Goal: Task Accomplishment & Management: Use online tool/utility

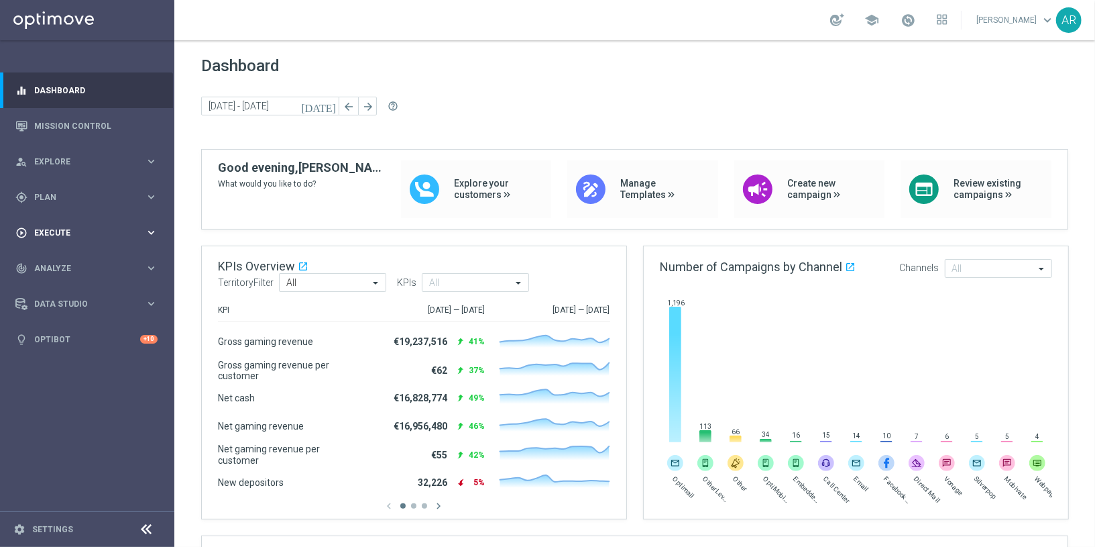
click at [68, 234] on span "Execute" at bounding box center [89, 233] width 111 height 8
click at [69, 261] on link "Campaign Builder" at bounding box center [87, 260] width 105 height 11
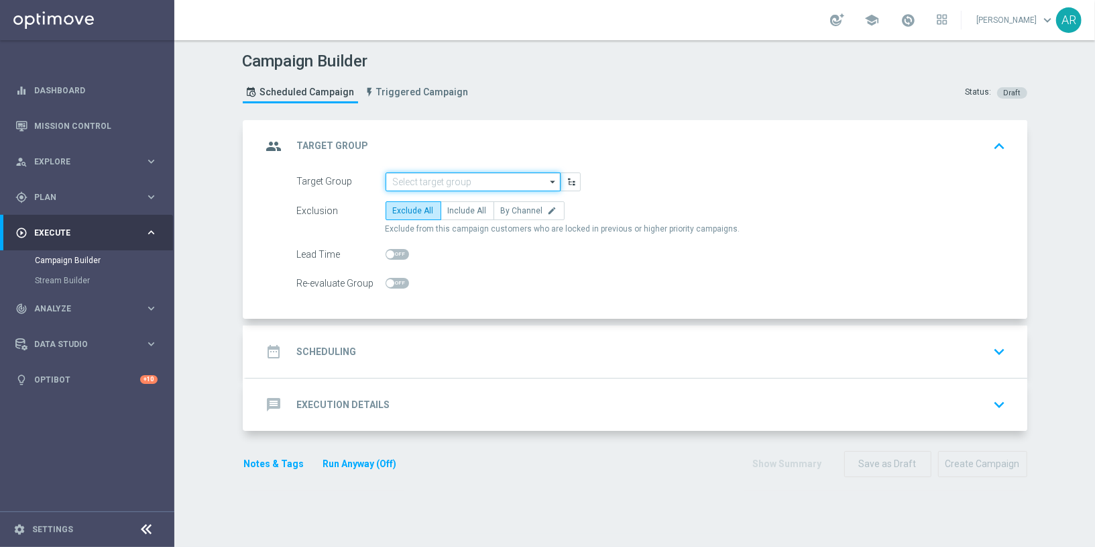
click at [447, 177] on input at bounding box center [473, 181] width 175 height 19
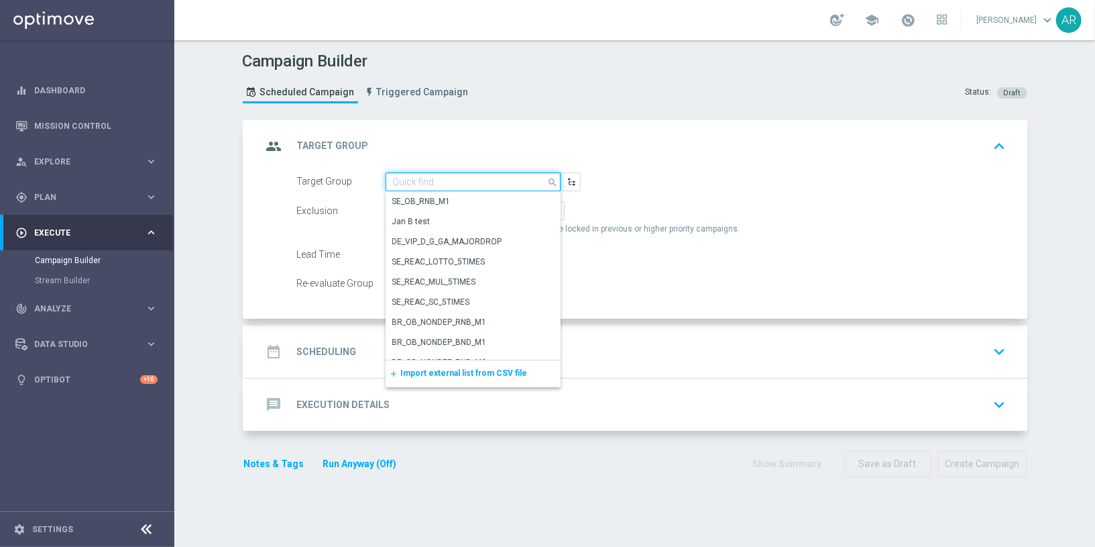
paste input "BR_CAS__GLOBALG_DEPOSITERS__NVIP_EMA_TAC_GM"
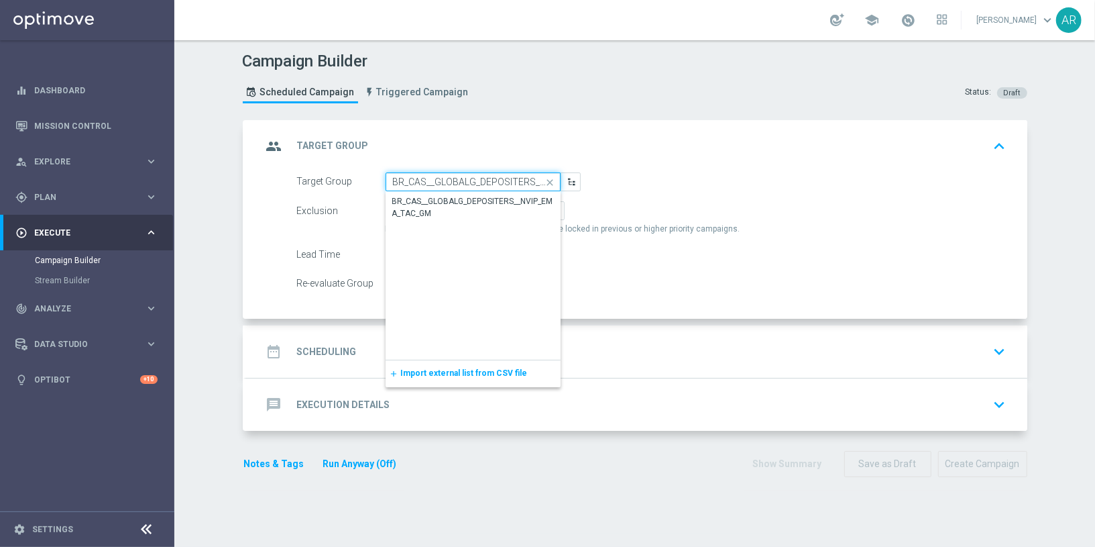
scroll to position [0, 77]
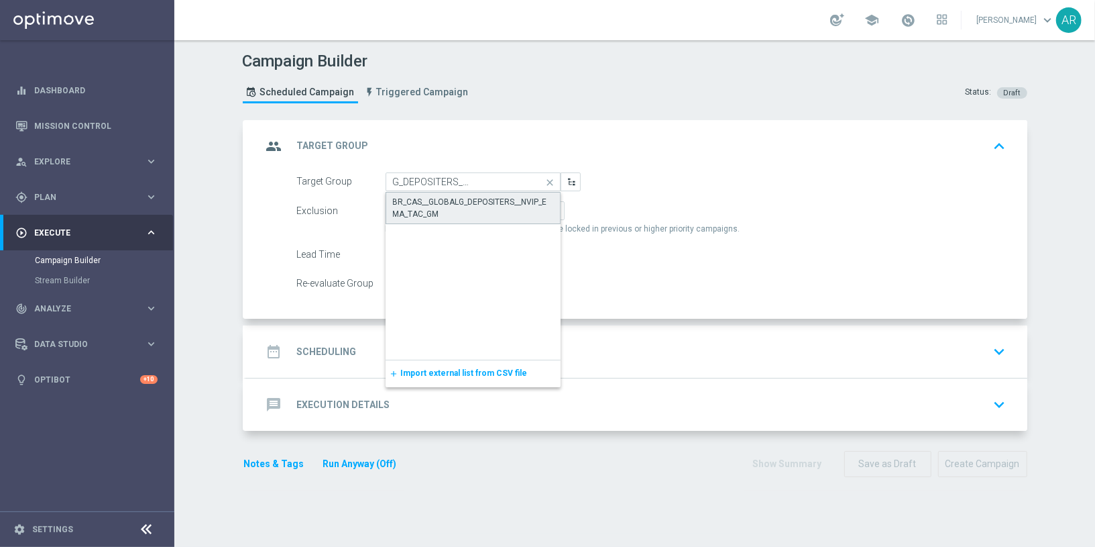
click at [472, 196] on div "BR_CAS__GLOBALG_DEPOSITERS__NVIP_EMA_TAC_GM" at bounding box center [473, 208] width 160 height 24
type input "BR_CAS__GLOBALG_DEPOSITERS__NVIP_EMA_TAC_GM"
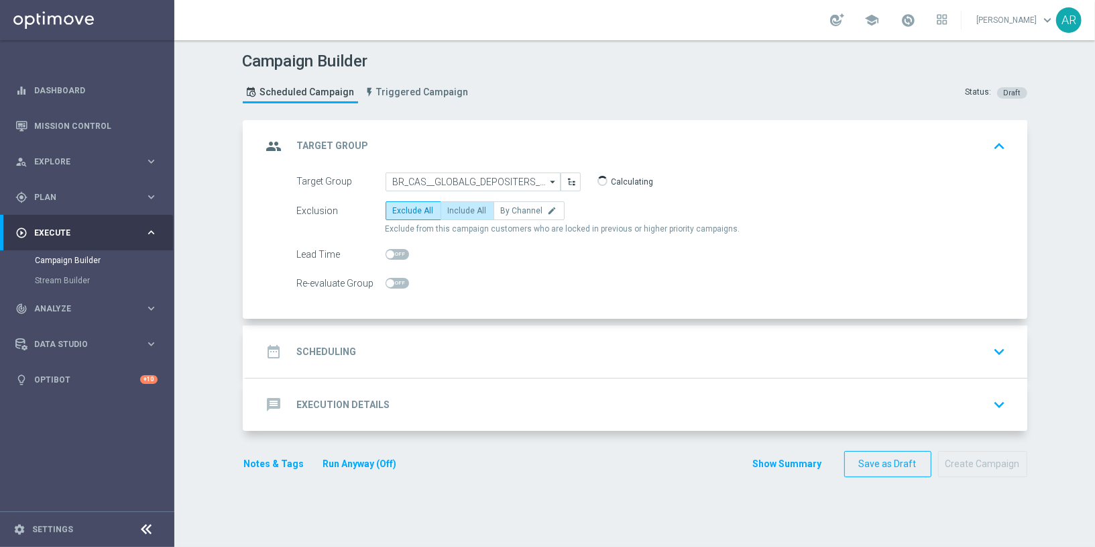
click at [466, 208] on span "Include All" at bounding box center [467, 210] width 39 height 9
click at [457, 209] on input "Include All" at bounding box center [452, 213] width 9 height 9
radio input "true"
click at [442, 353] on div "date_range Scheduling keyboard_arrow_down" at bounding box center [636, 351] width 749 height 25
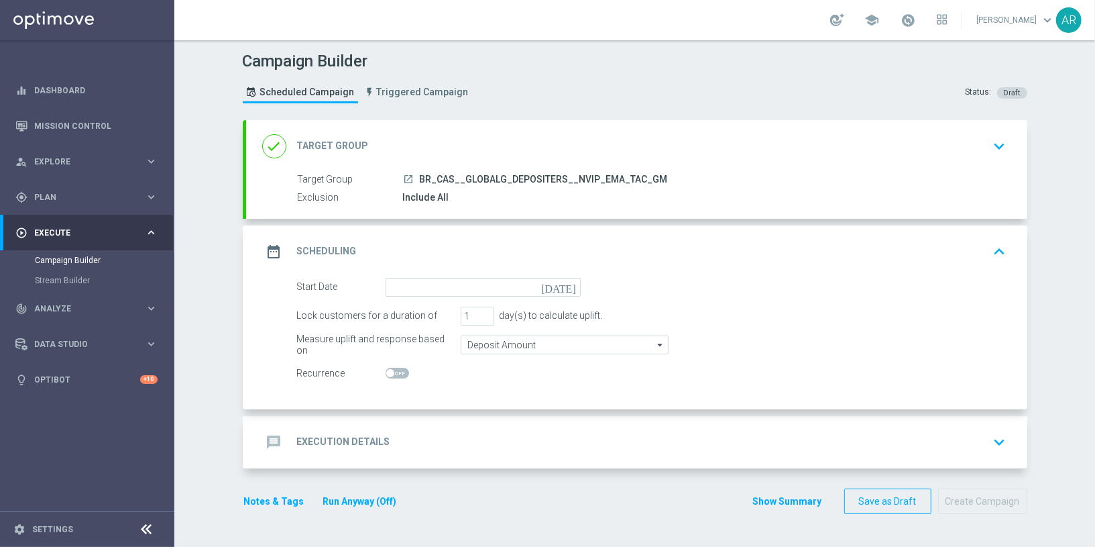
click at [566, 286] on icon "[DATE]" at bounding box center [561, 285] width 40 height 15
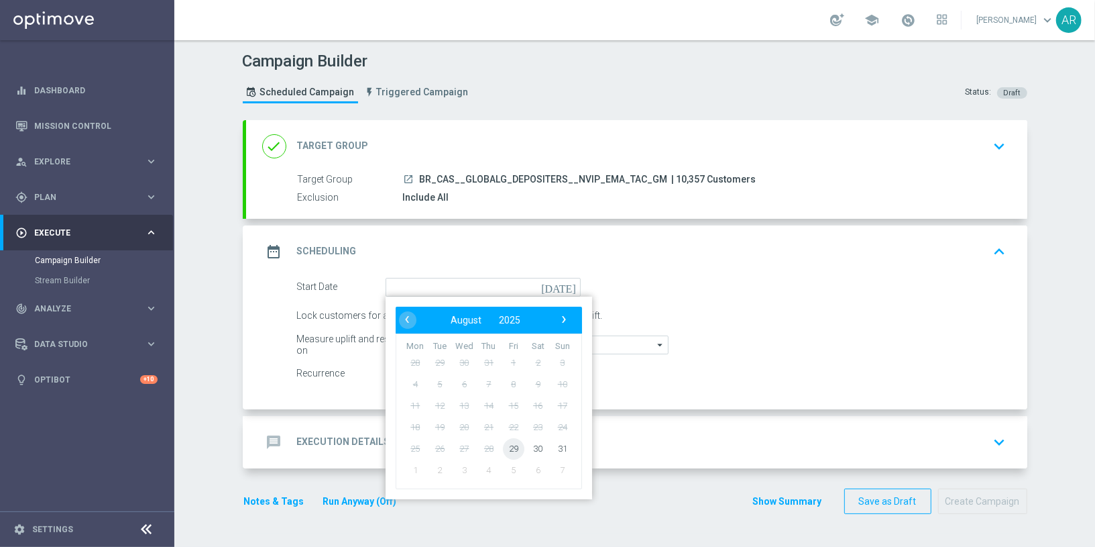
click at [515, 441] on span "29" at bounding box center [512, 447] width 21 height 21
type input "[DATE]"
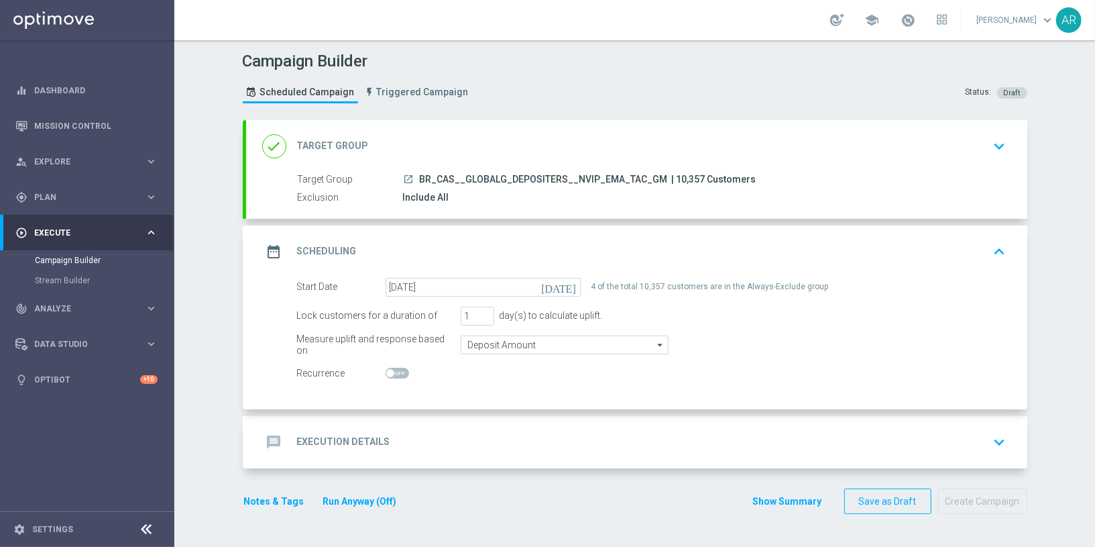
click at [460, 433] on div "message Execution Details keyboard_arrow_down" at bounding box center [636, 441] width 749 height 25
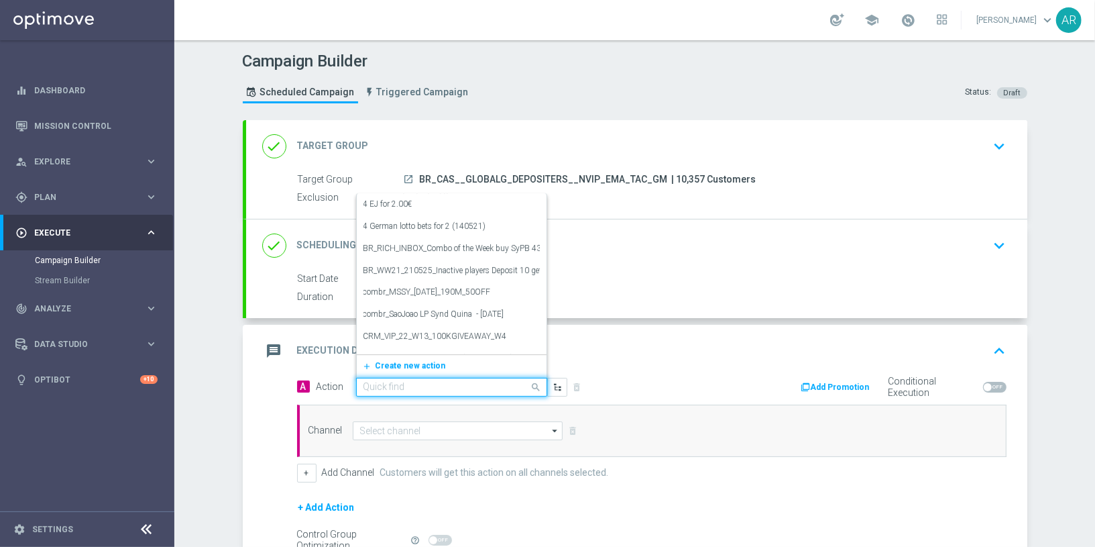
click at [419, 382] on input "text" at bounding box center [439, 387] width 150 height 11
paste input "BR_CAS__GG_BB_SUGARSTORM__NVIP_EMA_TAC_GM_AUG"
type input "BR_CAS__GG_BB_SUGARSTORM__NVIP_EMA_TAC_GM_AUG"
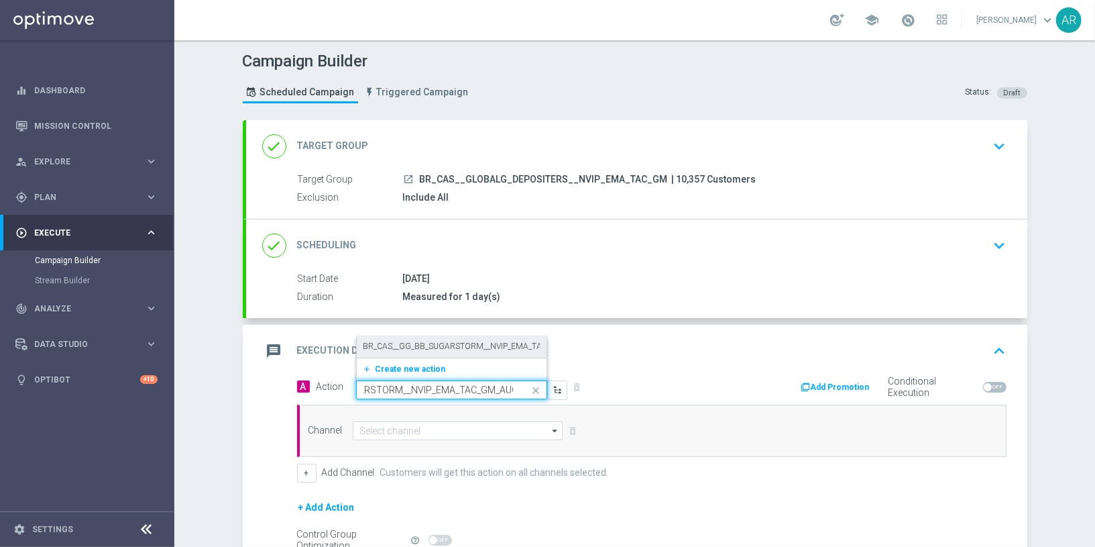
click at [450, 347] on label "BR_CAS__GG_BB_SUGARSTORM__NVIP_EMA_TAC_GM_AUG" at bounding box center [474, 346] width 221 height 11
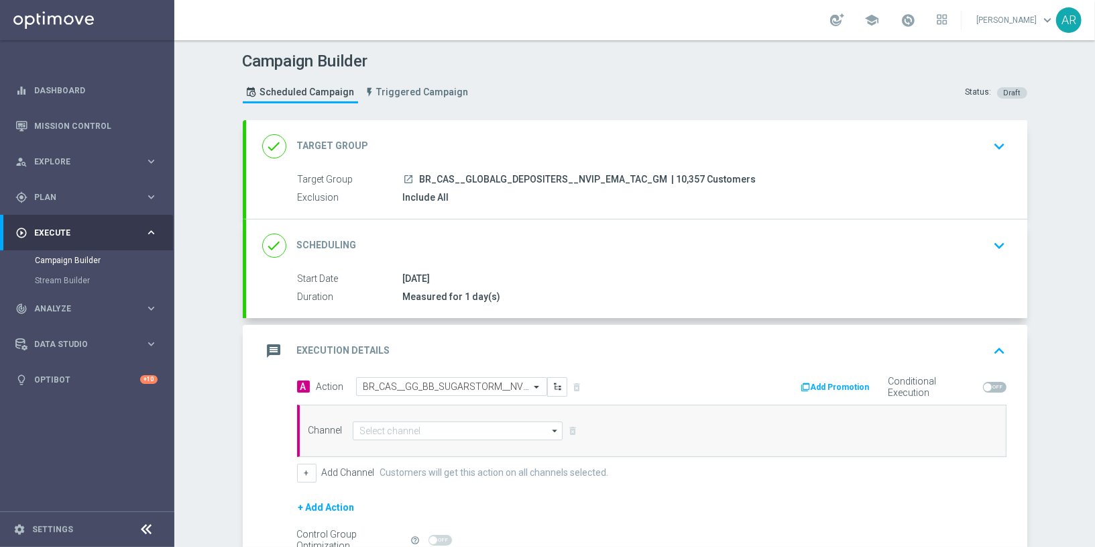
scroll to position [0, 0]
click at [437, 427] on input at bounding box center [458, 430] width 211 height 19
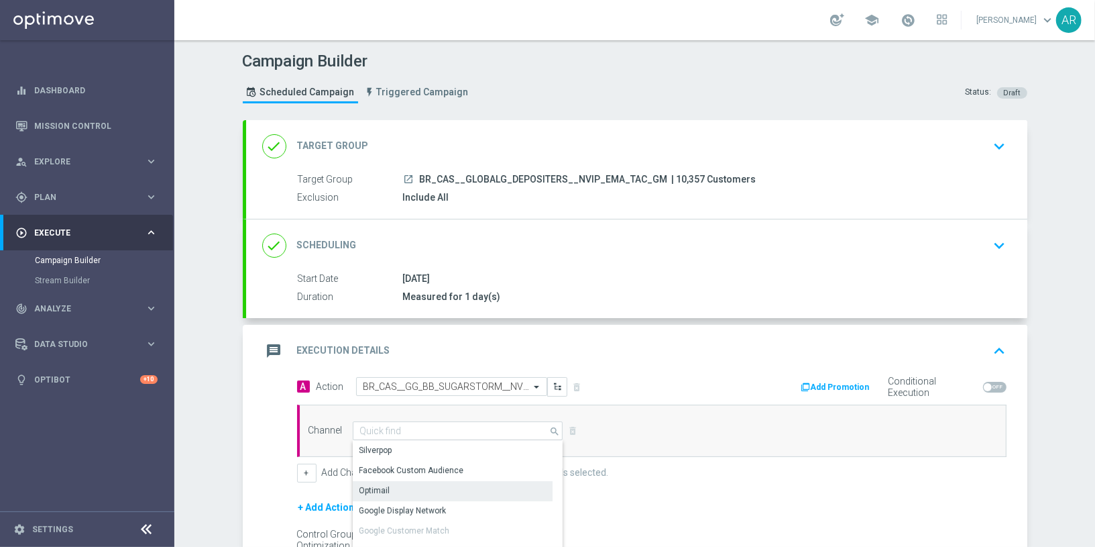
click at [423, 485] on div "Optimail" at bounding box center [453, 490] width 201 height 19
type input "Optimail"
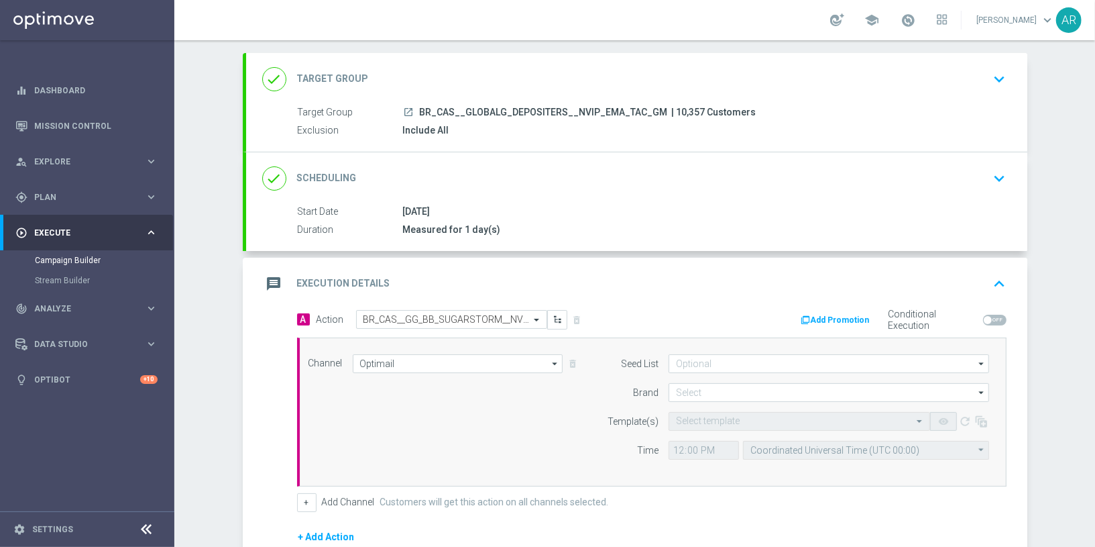
scroll to position [145, 0]
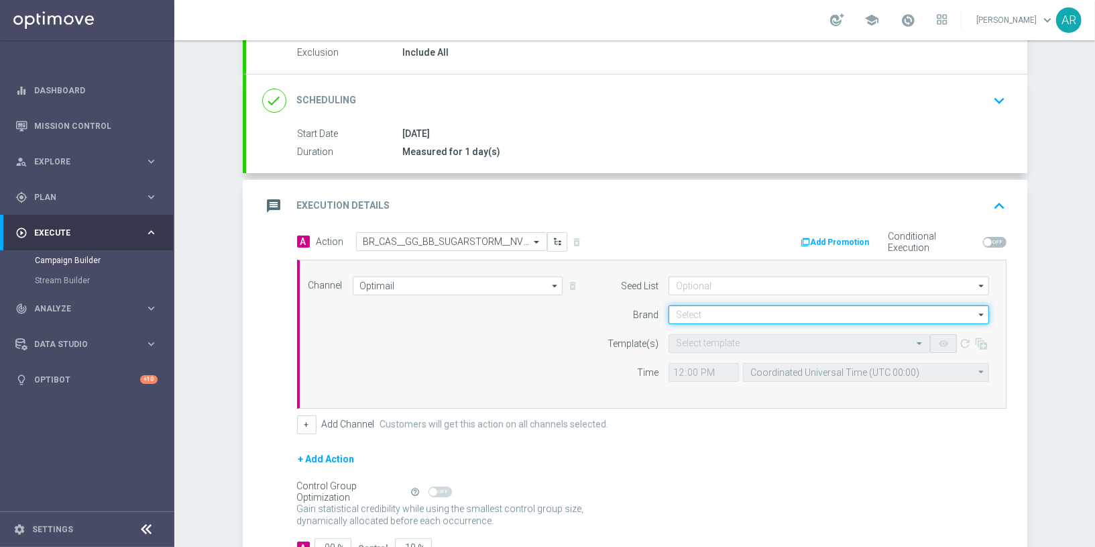
click at [694, 309] on input at bounding box center [829, 314] width 321 height 19
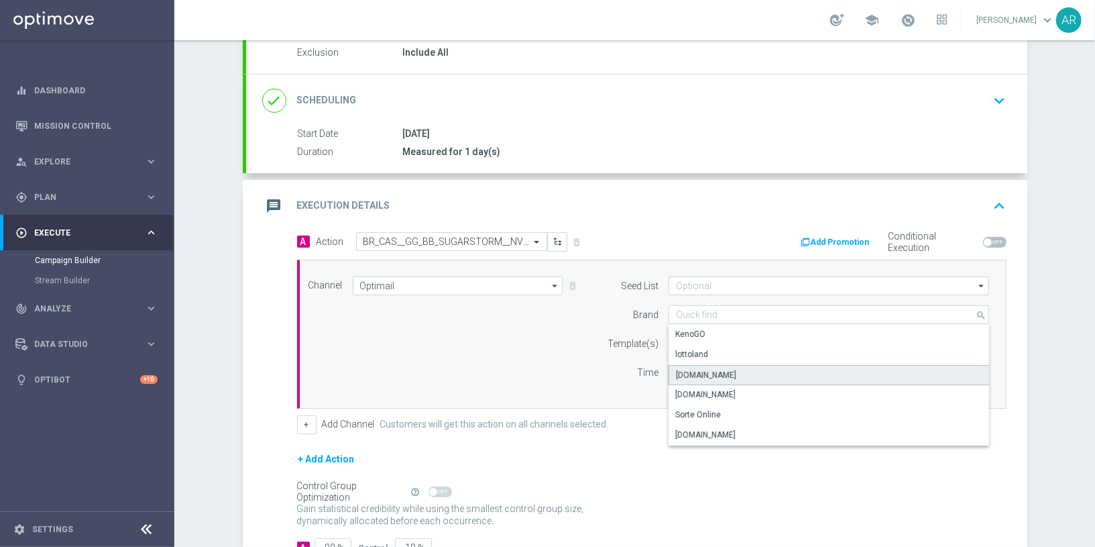
click at [755, 375] on div "[DOMAIN_NAME]" at bounding box center [829, 375] width 321 height 20
type input "[DOMAIN_NAME]"
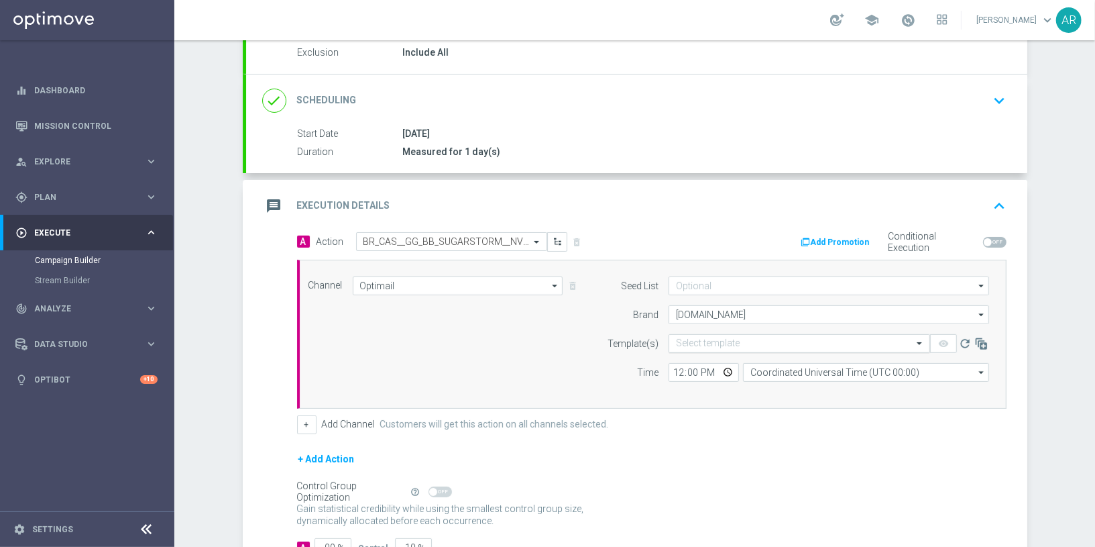
click at [719, 341] on input "text" at bounding box center [786, 343] width 220 height 11
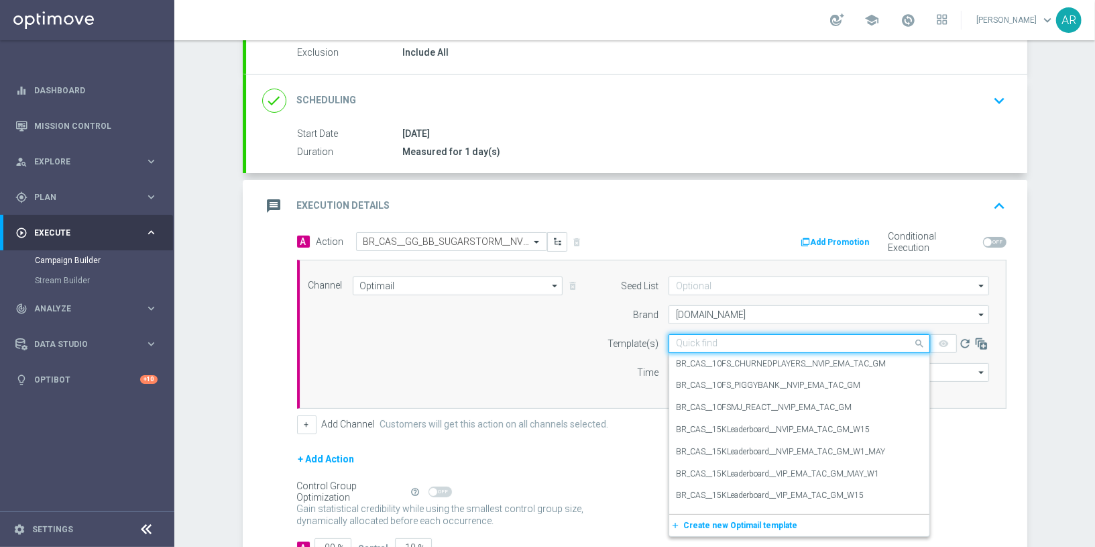
paste input "BR_CAS__GG_BB_SUGARSTORM__NVIP_EMA_TAC_GM_AUG"
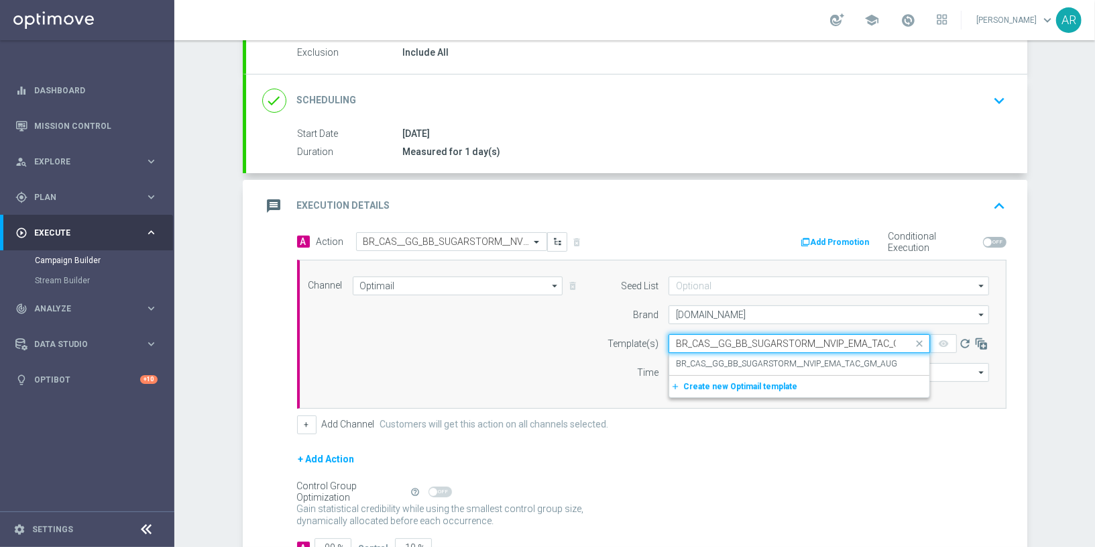
scroll to position [0, 28]
click at [757, 360] on label "BR_CAS__GG_BB_SUGARSTORM__NVIP_EMA_TAC_GM_AUG" at bounding box center [786, 363] width 221 height 11
type input "BR_CAS__GG_BB_SUGARSTORM__NVIP_EMA_TAC_GM_AUG"
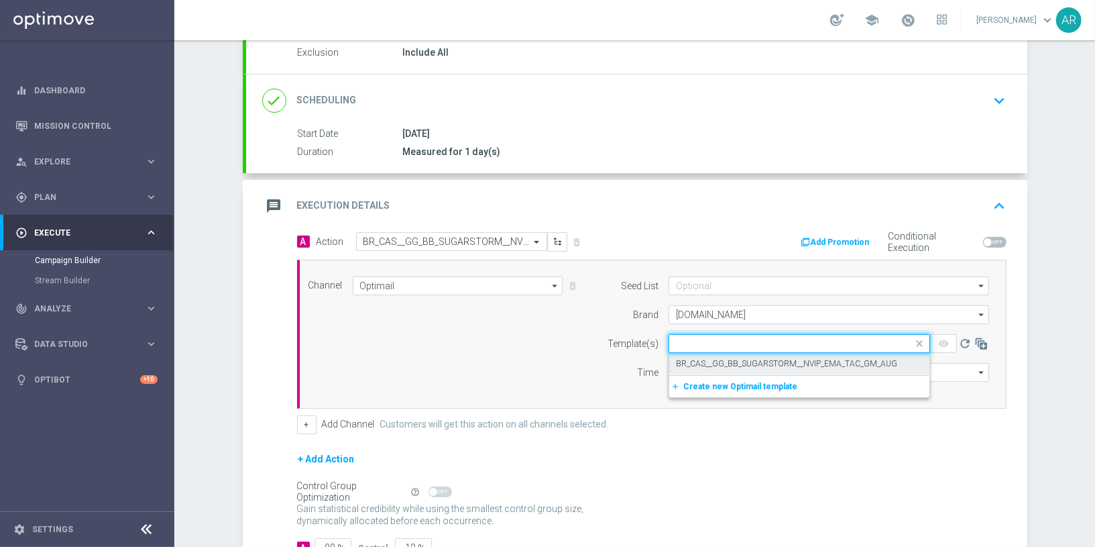
scroll to position [0, 0]
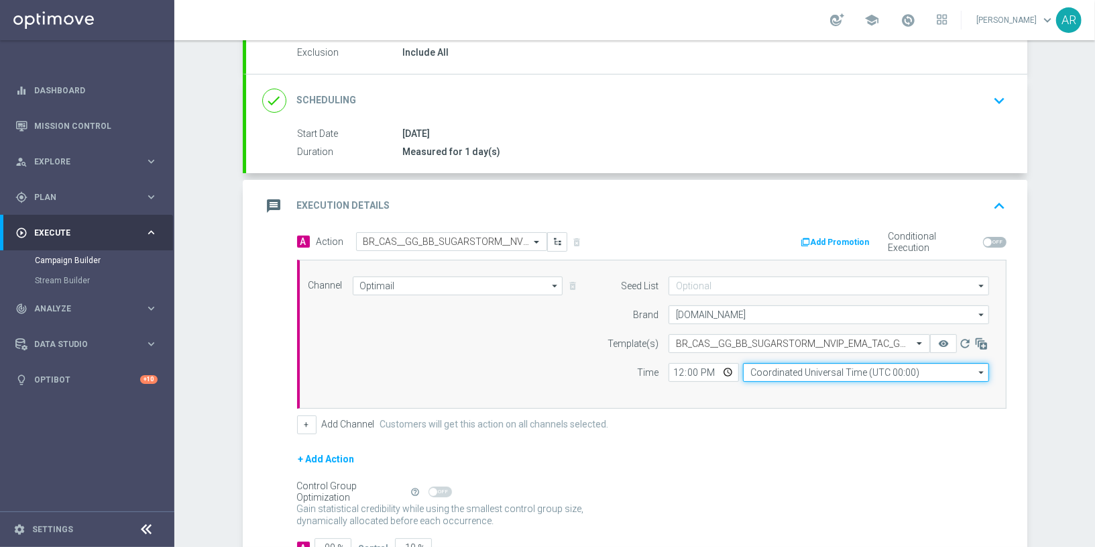
click at [779, 367] on input "Coordinated Universal Time (UTC 00:00)" at bounding box center [866, 372] width 246 height 19
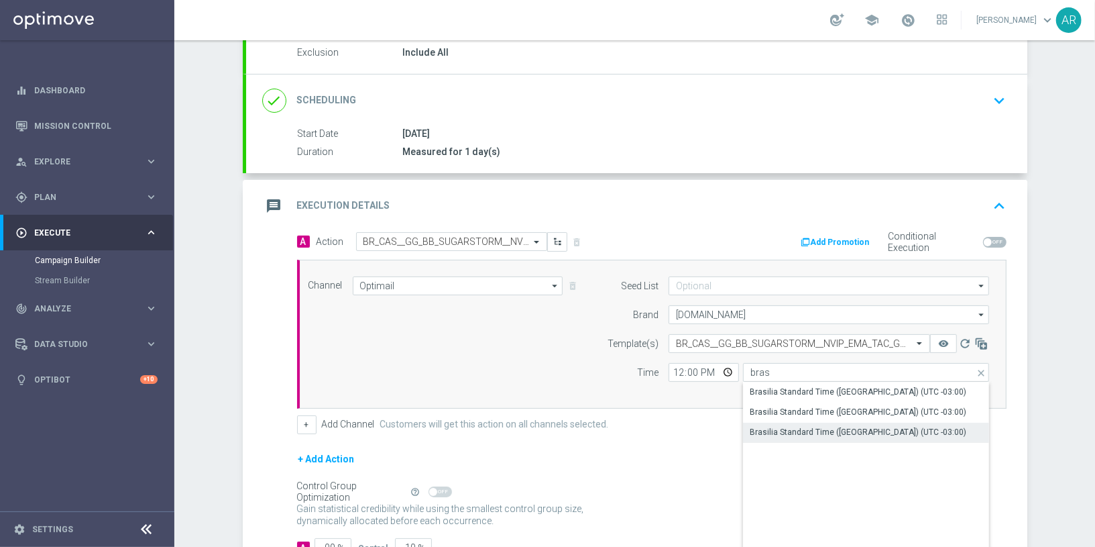
click at [870, 429] on div "Brasilia Standard Time ([GEOGRAPHIC_DATA]) (UTC -03:00)" at bounding box center [858, 432] width 217 height 12
type input "Brasilia Standard Time ([GEOGRAPHIC_DATA]) (UTC -03:00)"
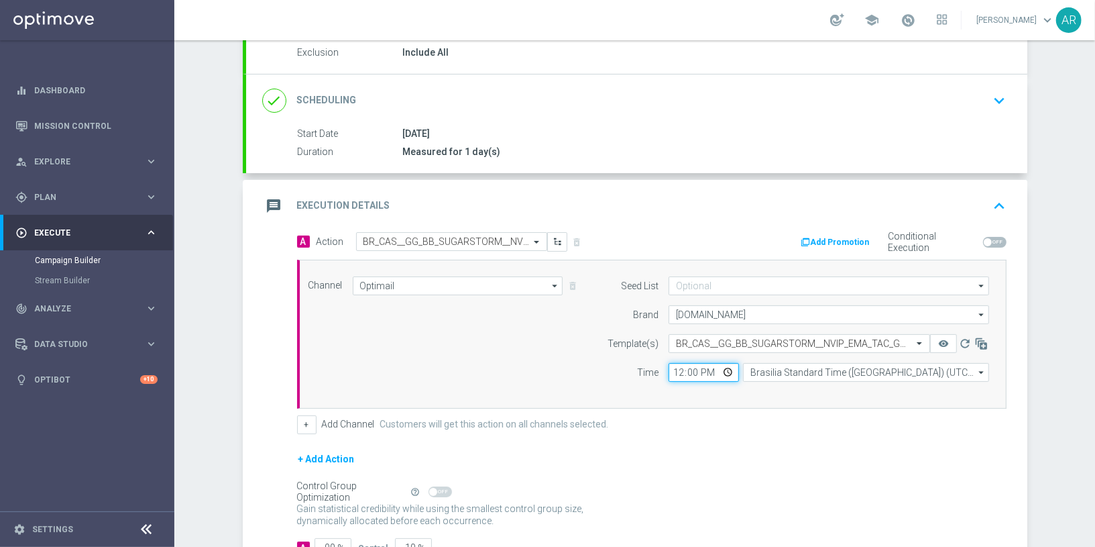
click at [728, 370] on input "12:00" at bounding box center [704, 372] width 70 height 19
type input "14:00"
click at [502, 347] on div "Channel Optimail Optimail arrow_drop_down Show Selected 1 of 26 Silverpop" at bounding box center [650, 333] width 702 height 115
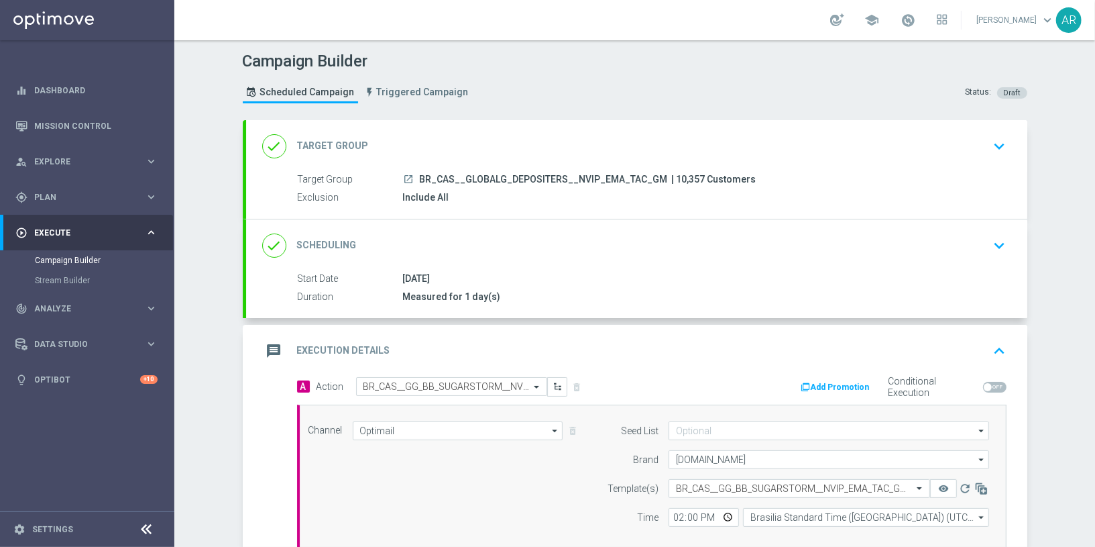
scroll to position [238, 0]
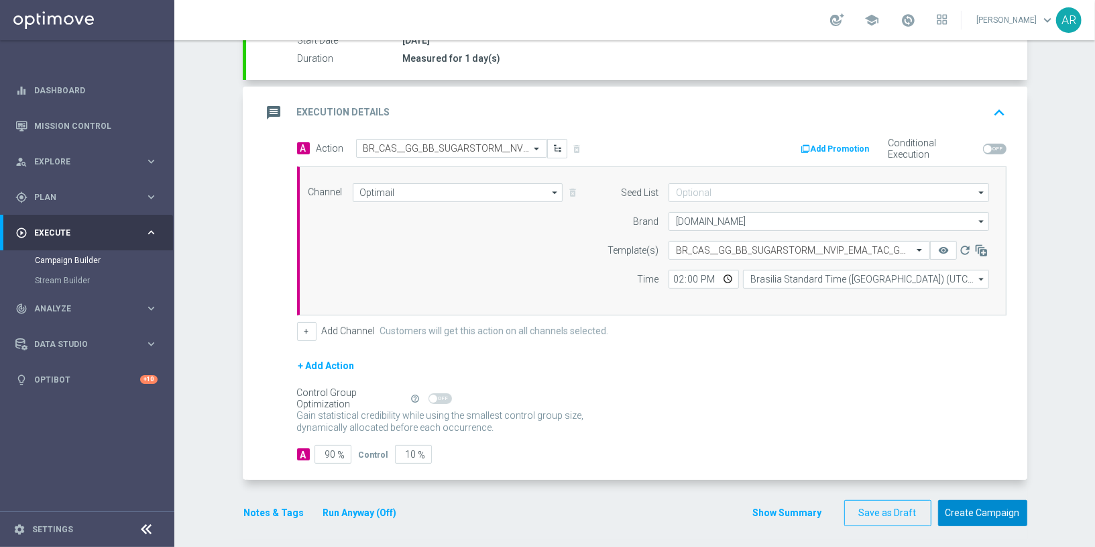
click at [994, 510] on button "Create Campaign" at bounding box center [982, 513] width 89 height 26
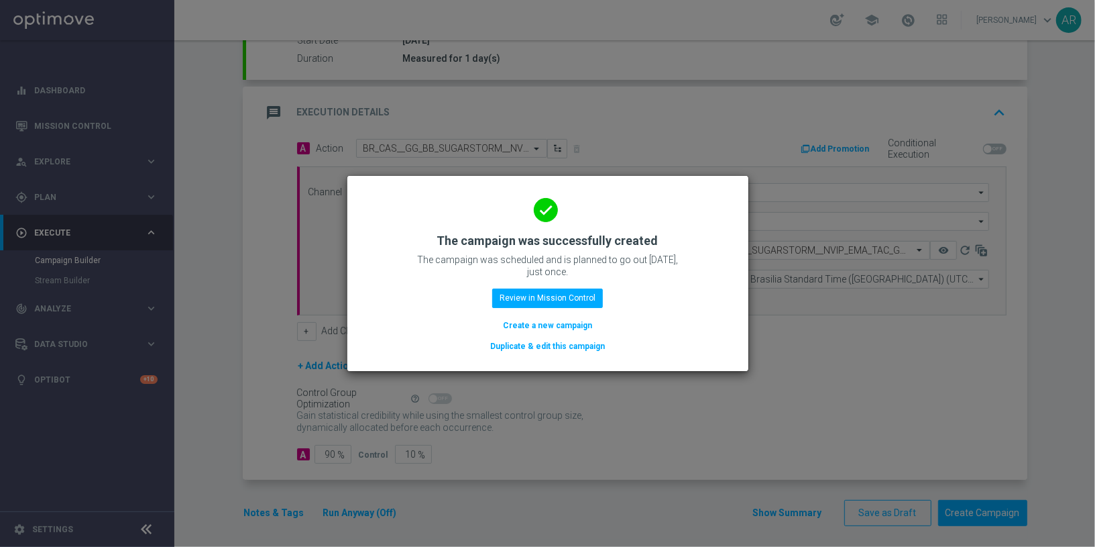
click at [540, 324] on button "Create a new campaign" at bounding box center [548, 325] width 92 height 15
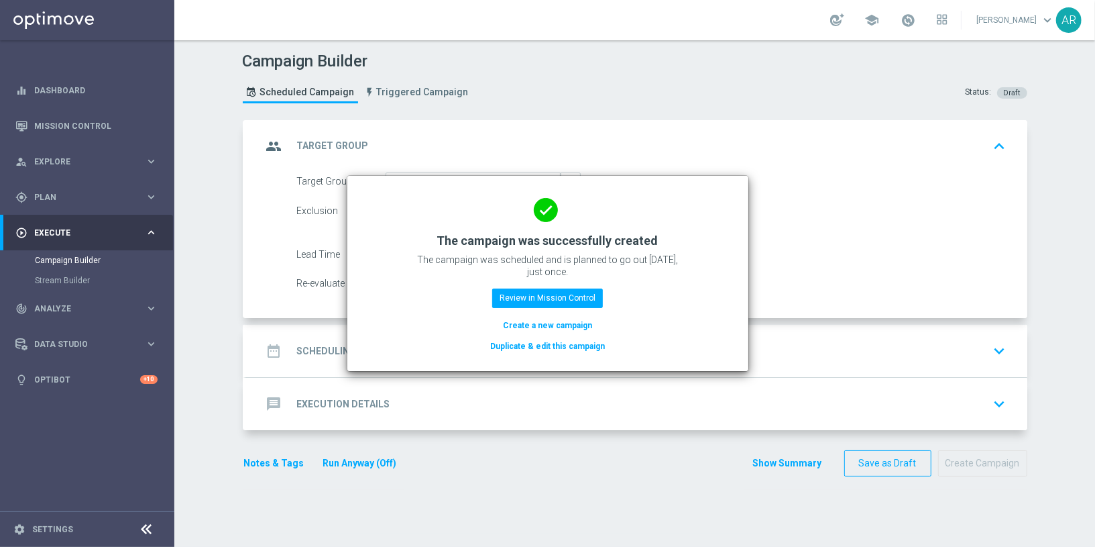
scroll to position [0, 0]
